Goal: Information Seeking & Learning: Learn about a topic

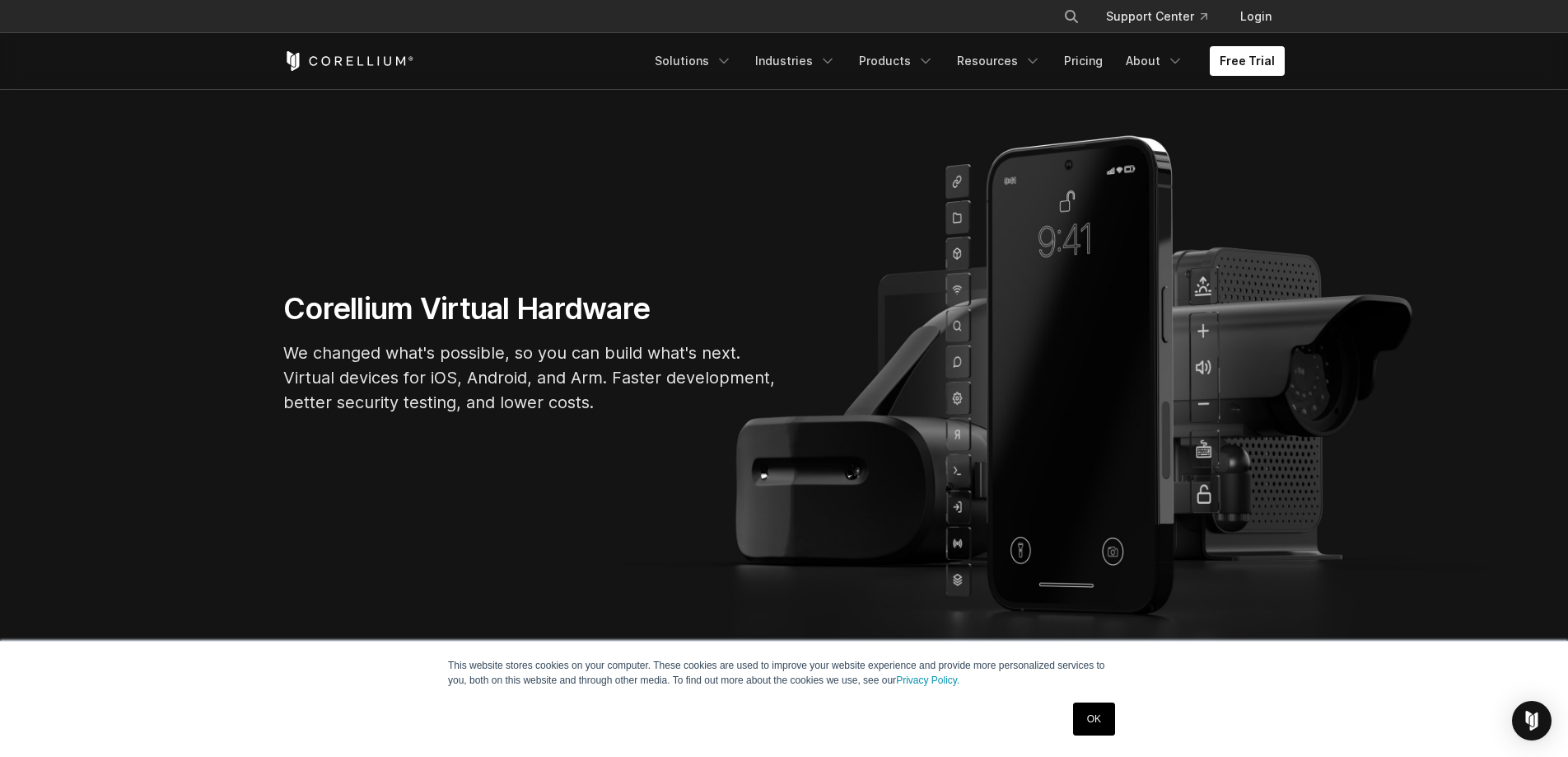
scroll to position [106, 0]
click at [1087, 725] on link "OK" at bounding box center [1094, 719] width 42 height 33
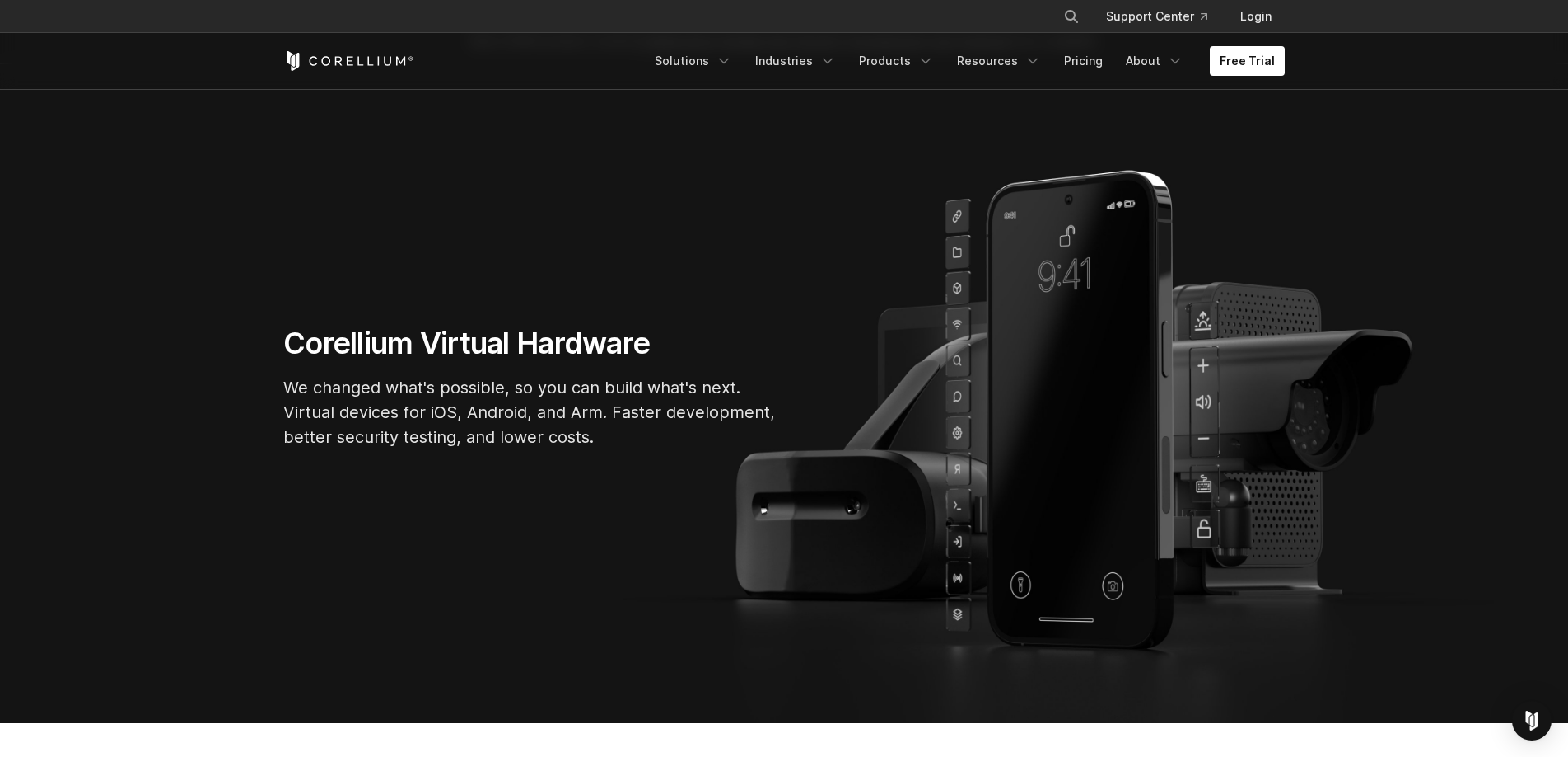
scroll to position [69, 0]
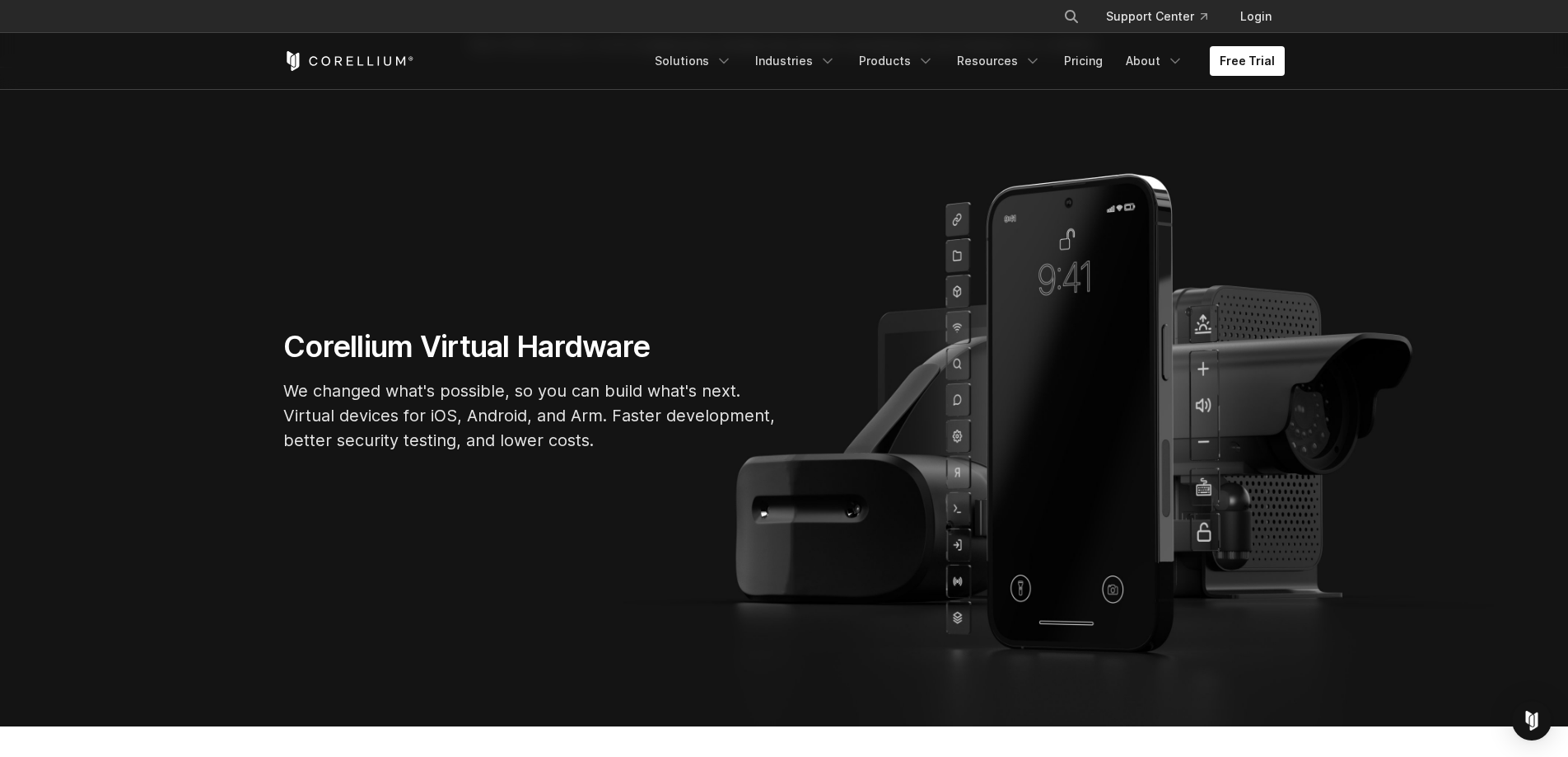
click at [1210, 405] on div "Corellium Virtual Hardware We changed what's possible, so you can build what's …" at bounding box center [784, 397] width 1035 height 138
click at [1198, 436] on div "Corellium Virtual Hardware We changed what's possible, so you can build what's …" at bounding box center [784, 397] width 1035 height 138
click at [819, 56] on link "Industries" at bounding box center [796, 61] width 101 height 29
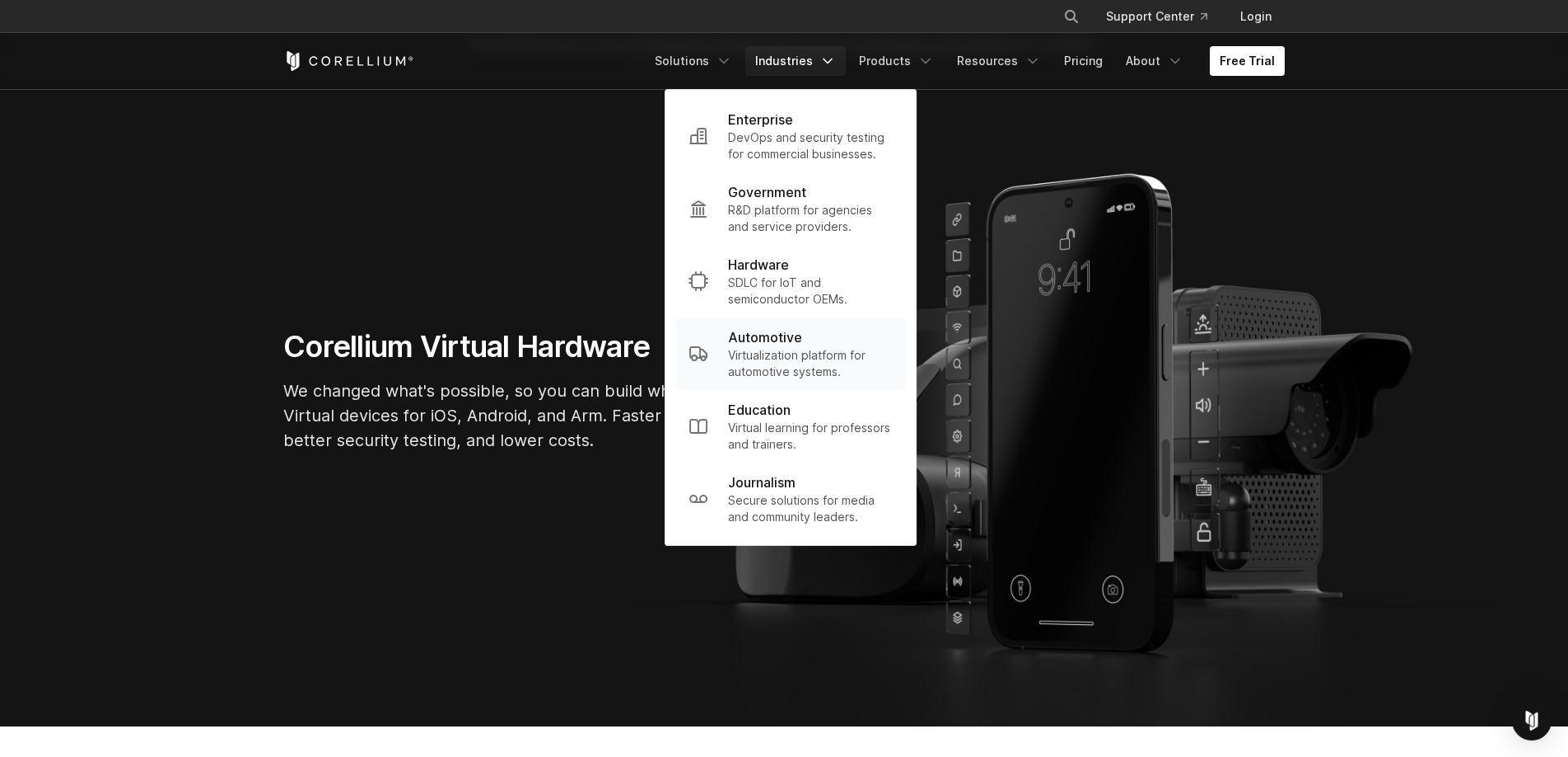
click at [777, 340] on p "Automotive" at bounding box center [765, 337] width 74 height 20
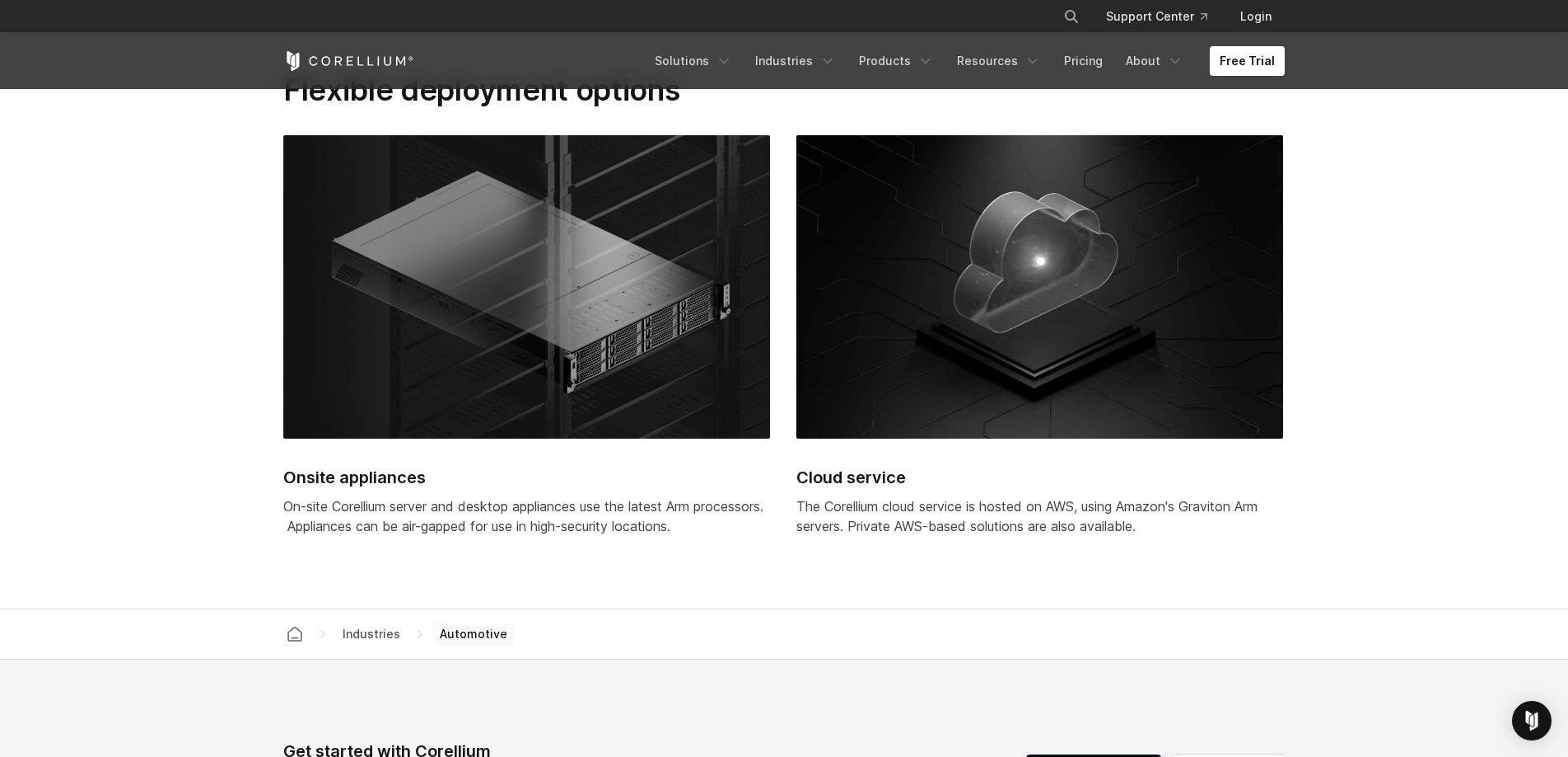
scroll to position [4093, 0]
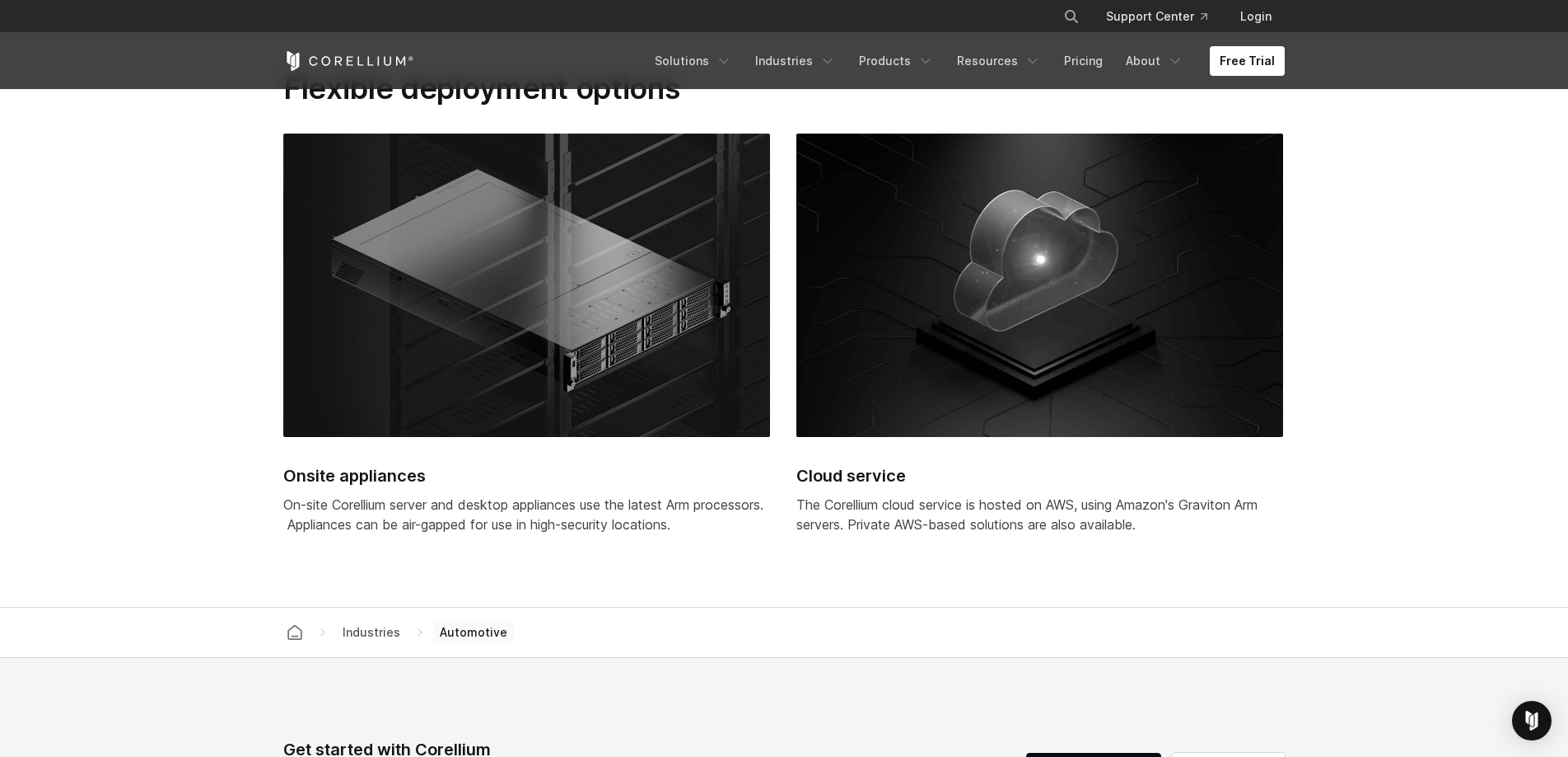
drag, startPoint x: 843, startPoint y: 496, endPoint x: 835, endPoint y: 489, distance: 10.6
click at [840, 495] on div "The Corellium cloud service is hosted on AWS, using Amazon's Graviton Arm serve…" at bounding box center [1039, 514] width 486 height 39
click at [990, 434] on div "Cloud service The Corellium cloud service is hosted on AWS, using Amazon's Grav…" at bounding box center [1039, 343] width 486 height 420
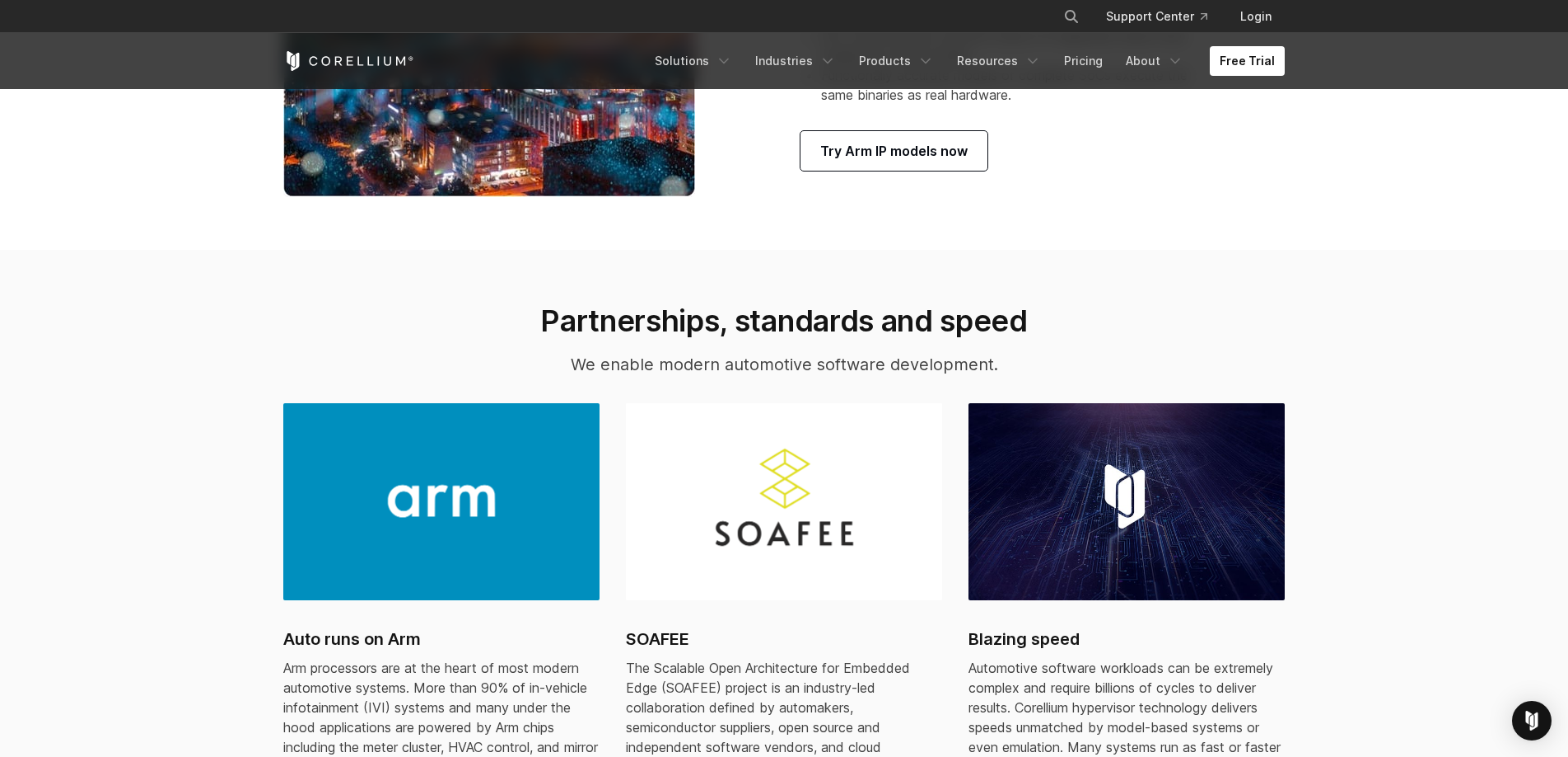
scroll to position [0, 0]
